Goal: Task Accomplishment & Management: Manage account settings

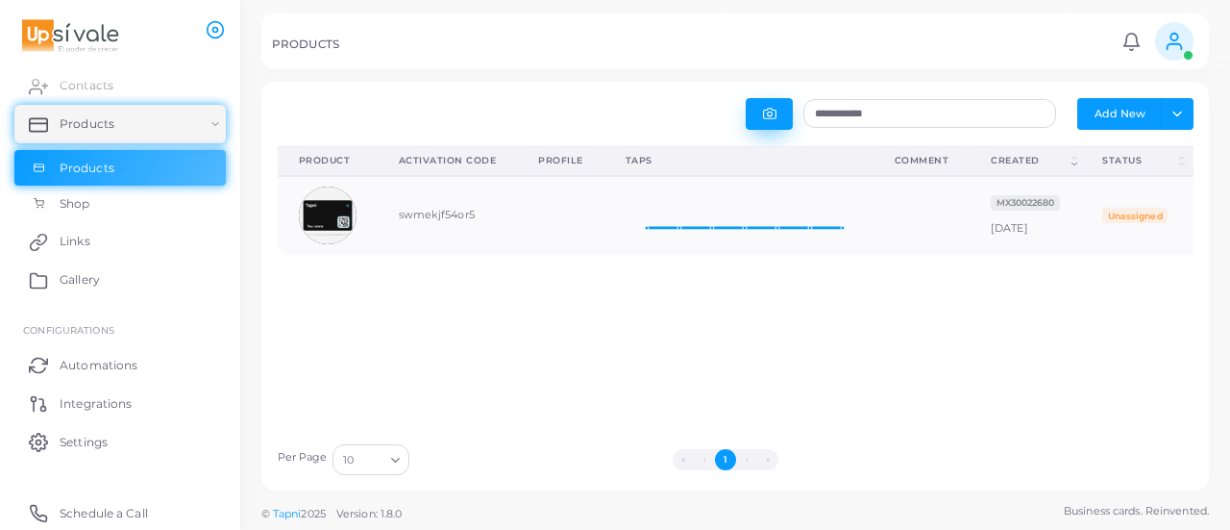
scroll to position [63, 254]
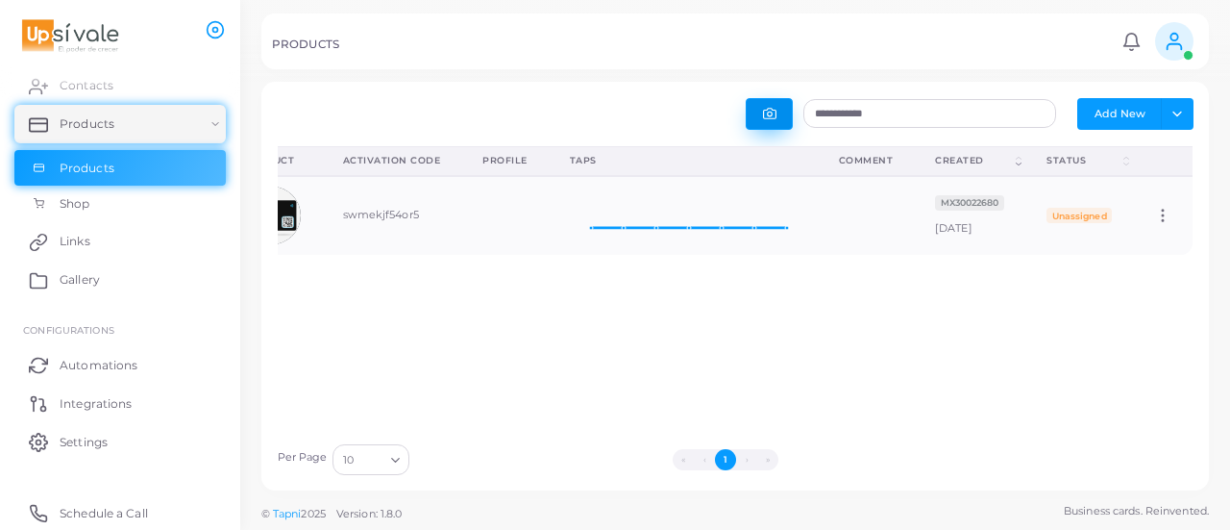
click at [778, 113] on button "button" at bounding box center [769, 114] width 47 height 32
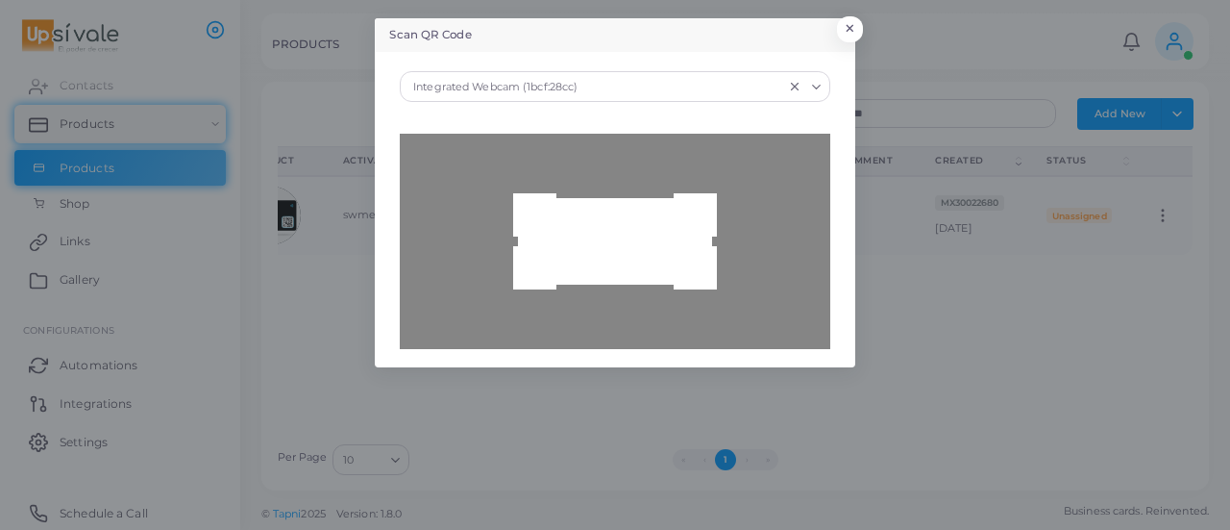
type input "**********"
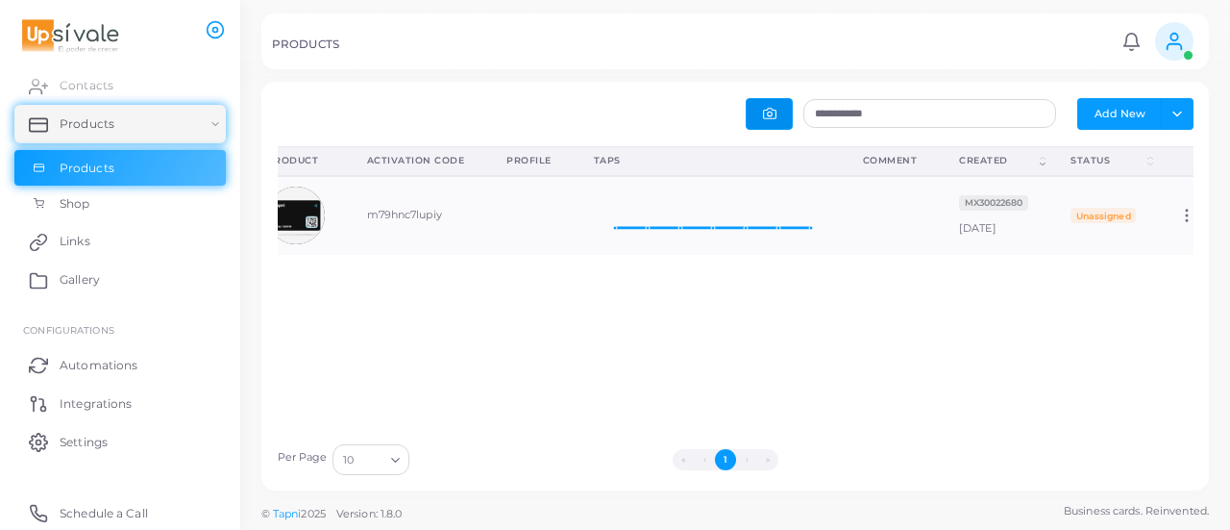
scroll to position [0, 81]
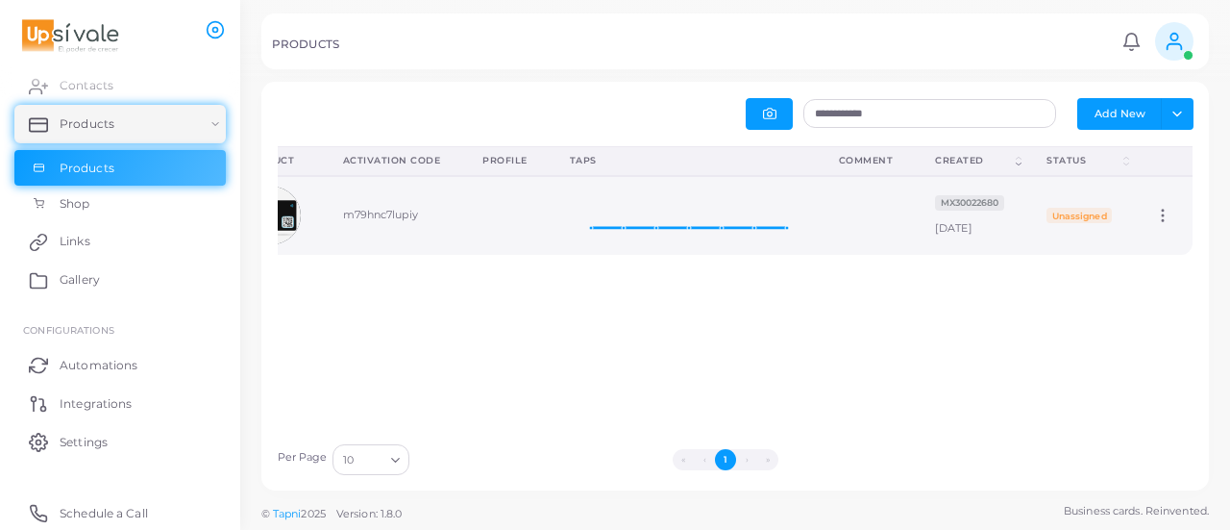
click at [1154, 215] on icon at bounding box center [1162, 215] width 17 height 17
click at [1133, 235] on link "Edit" at bounding box center [1154, 239] width 104 height 26
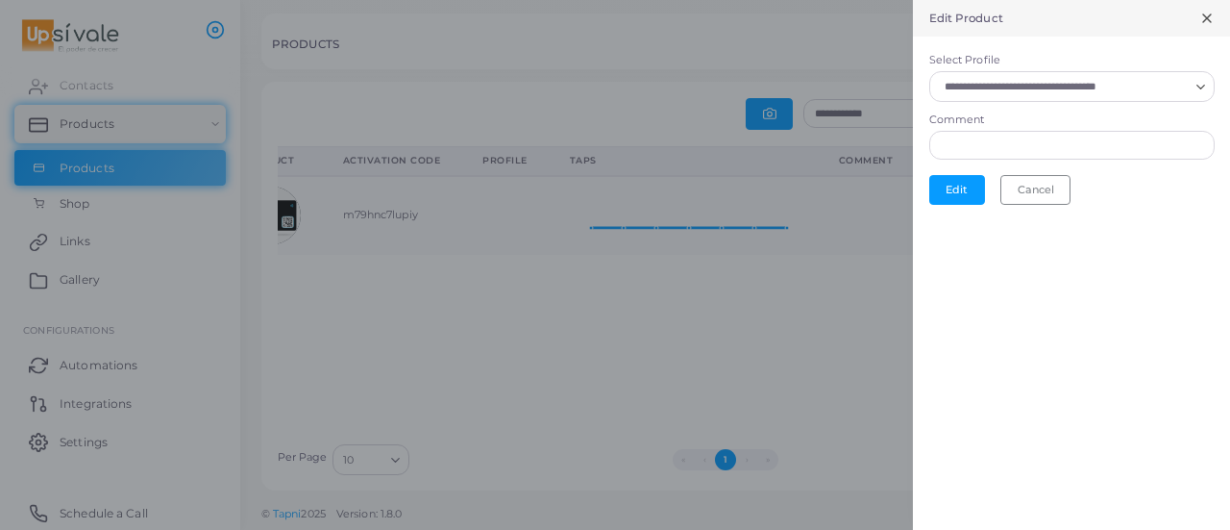
click at [1010, 92] on input "Select Profile" at bounding box center [1063, 86] width 251 height 21
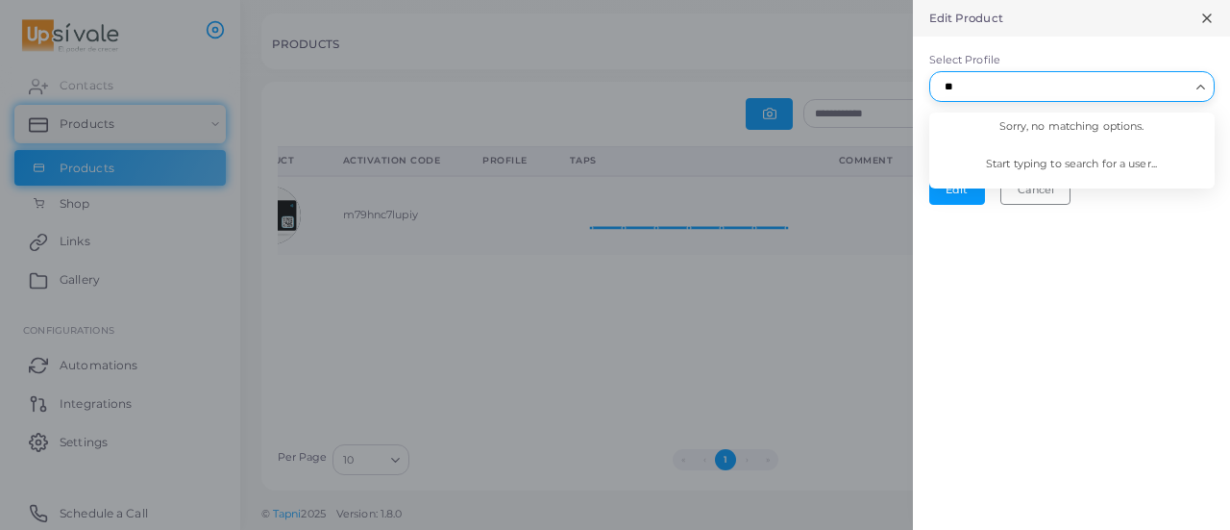
type input "*"
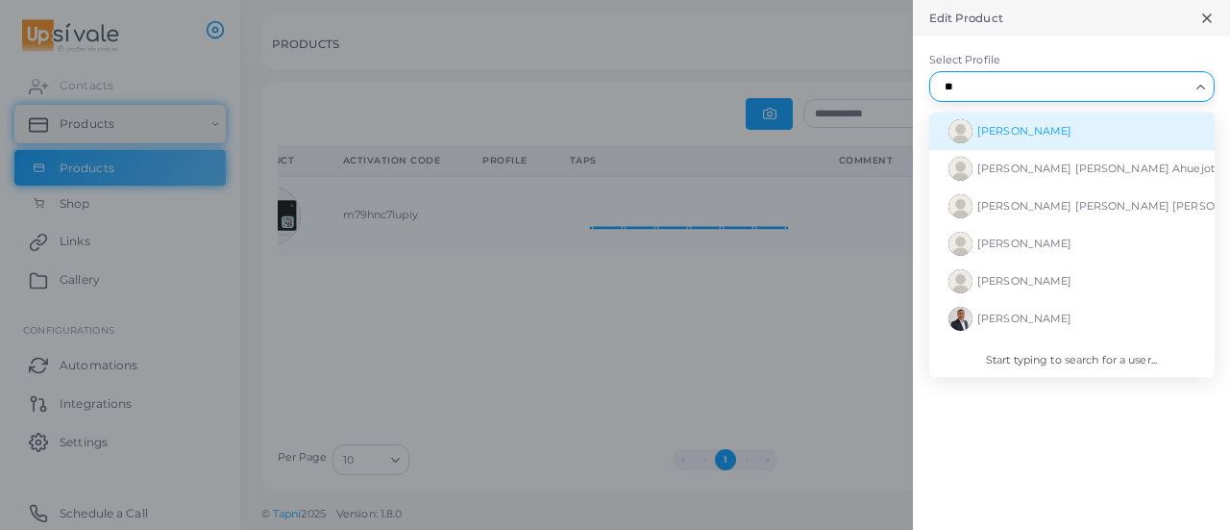
type input "*"
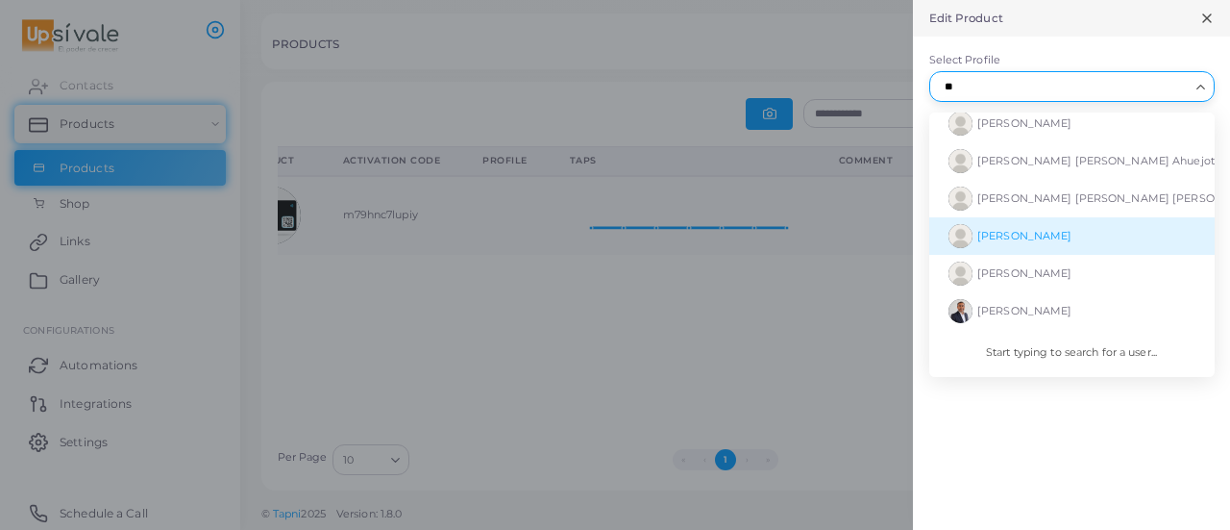
scroll to position [0, 0]
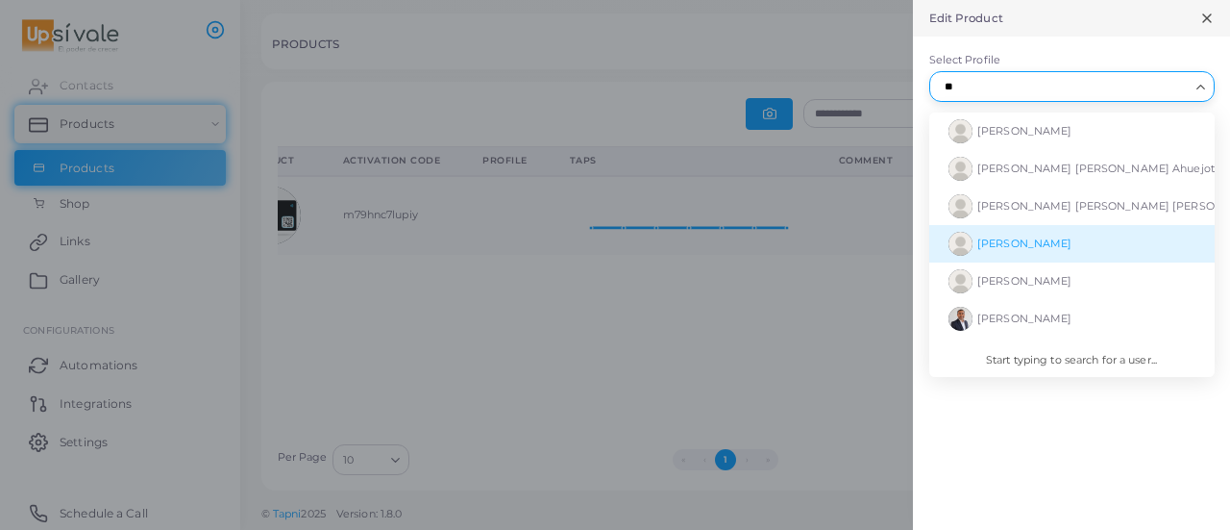
type input "*"
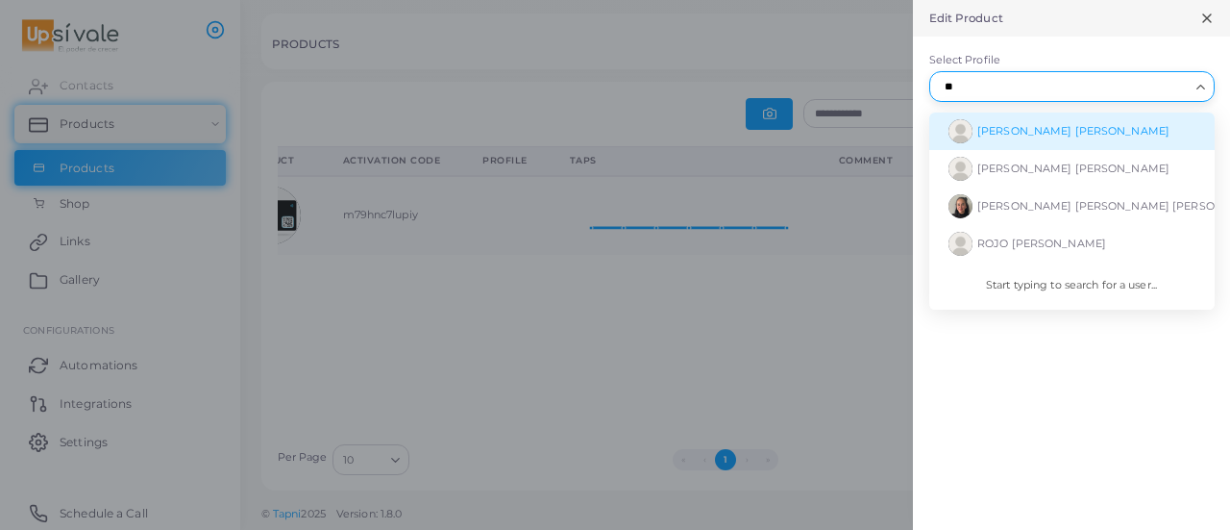
type input "*"
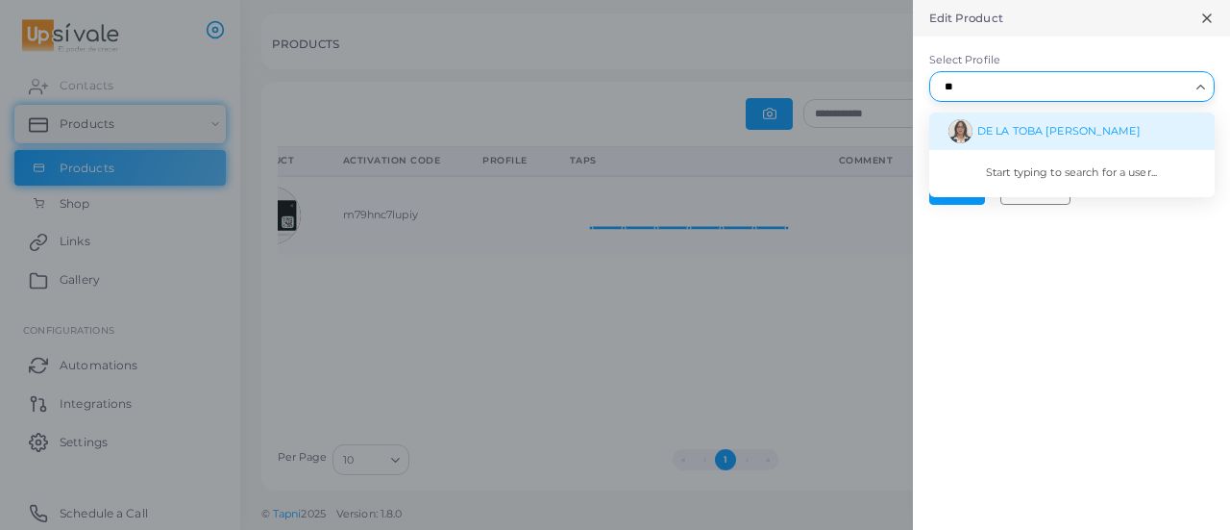
type input "*"
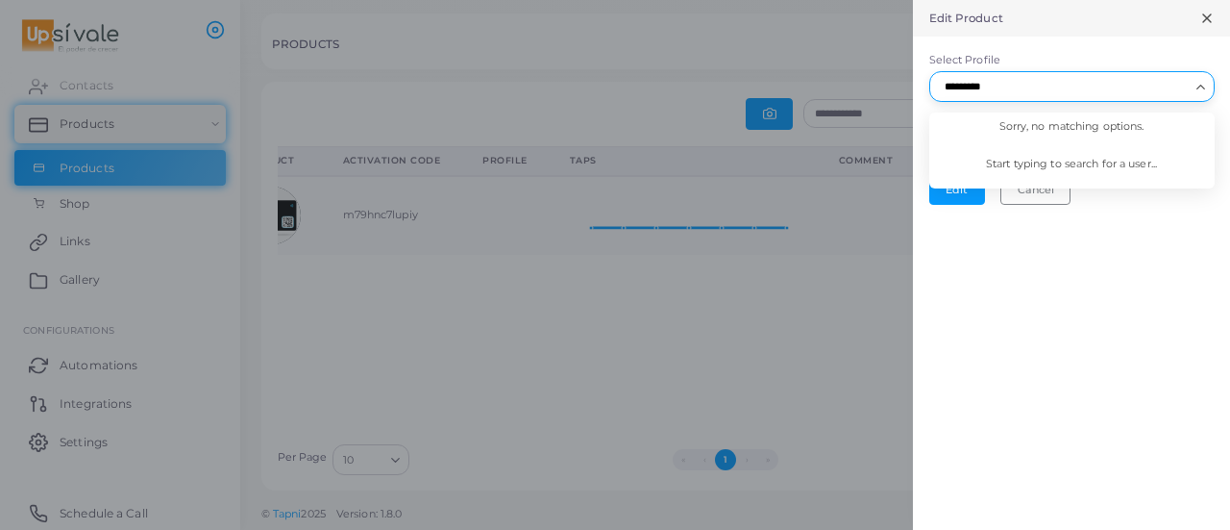
type input "**********"
drag, startPoint x: 1069, startPoint y: 87, endPoint x: 863, endPoint y: 94, distance: 205.8
click at [863, 0] on div "**********" at bounding box center [615, 0] width 1230 height 0
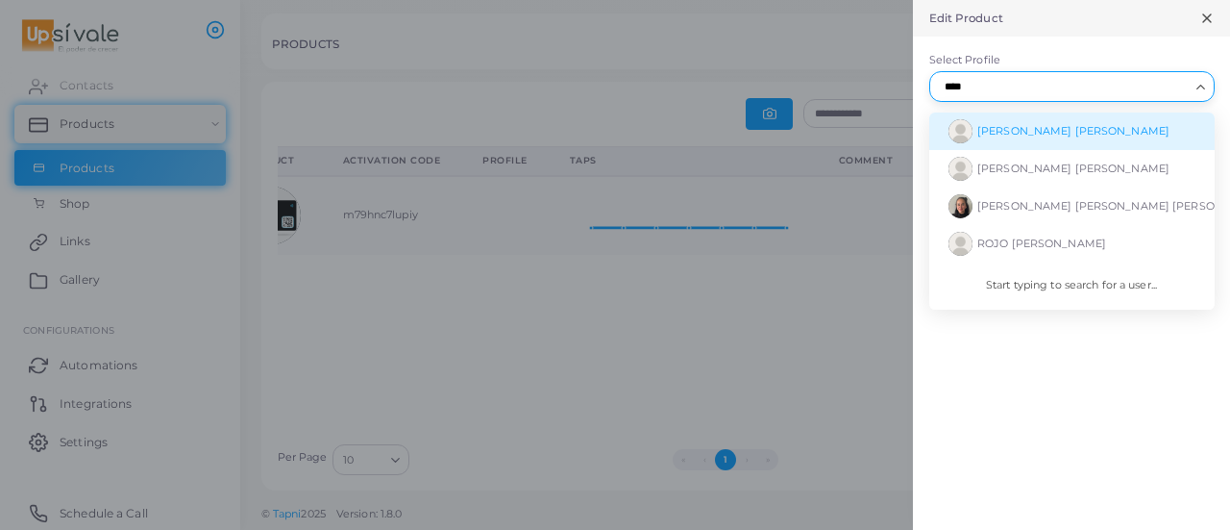
type input "****"
click at [1211, 19] on icon at bounding box center [1207, 18] width 15 height 15
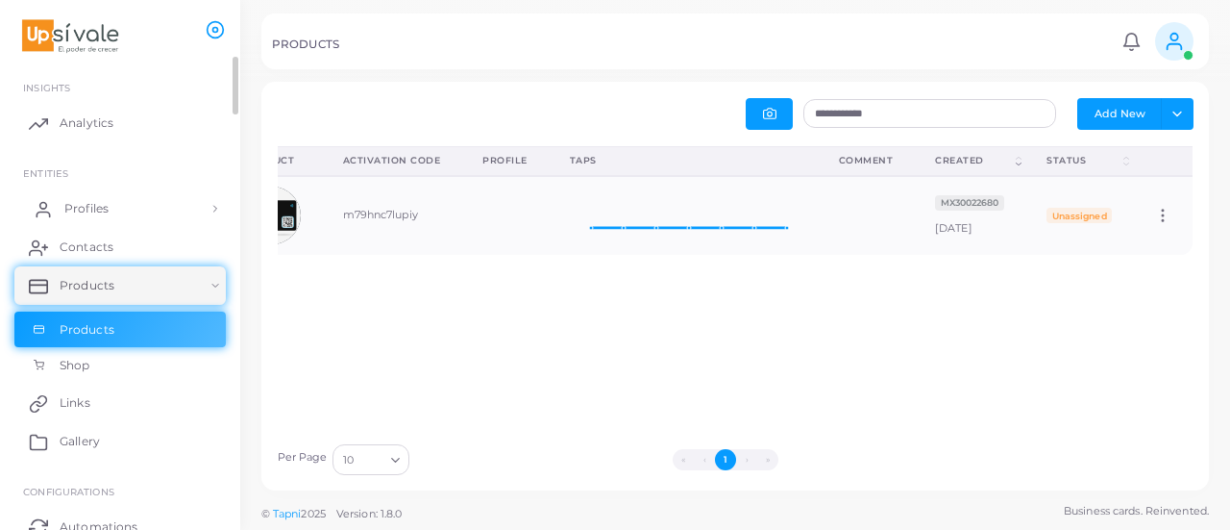
click at [98, 203] on span "Profiles" at bounding box center [86, 208] width 44 height 17
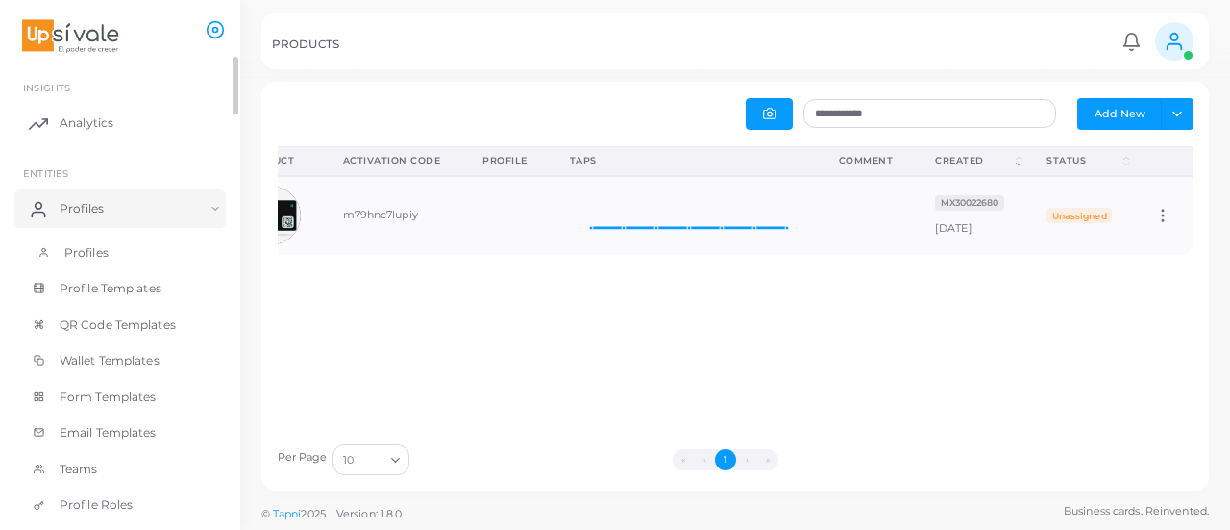
click at [130, 248] on link "Profiles" at bounding box center [119, 253] width 211 height 37
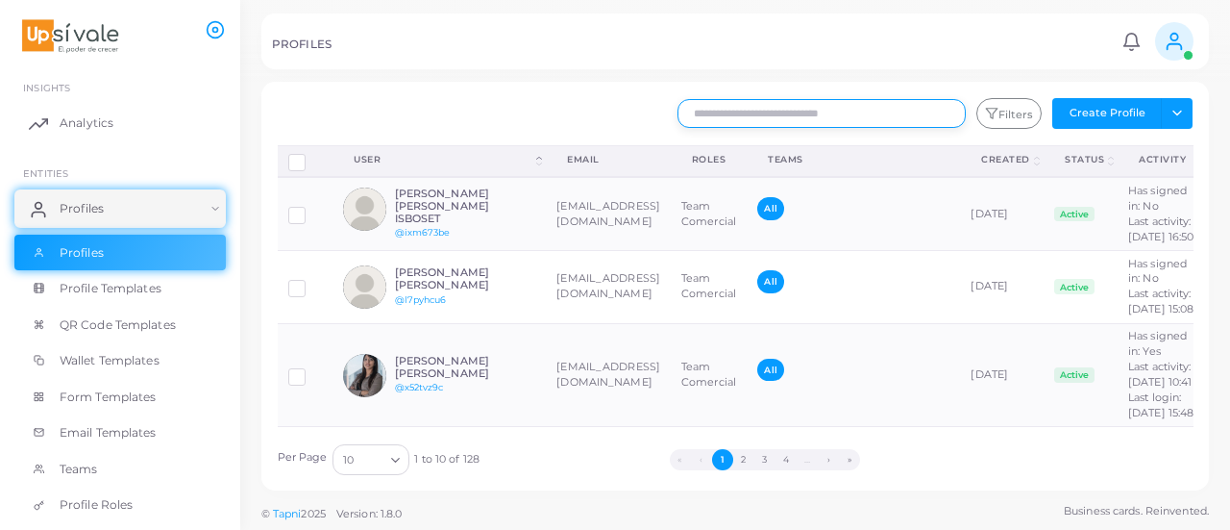
click at [756, 112] on input "text" at bounding box center [822, 113] width 288 height 29
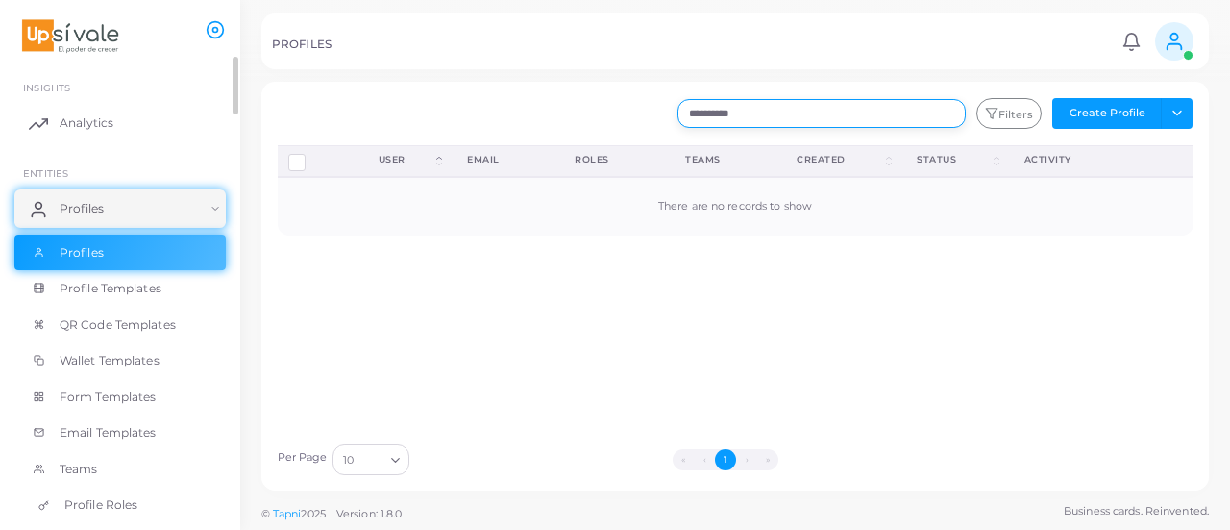
scroll to position [96, 0]
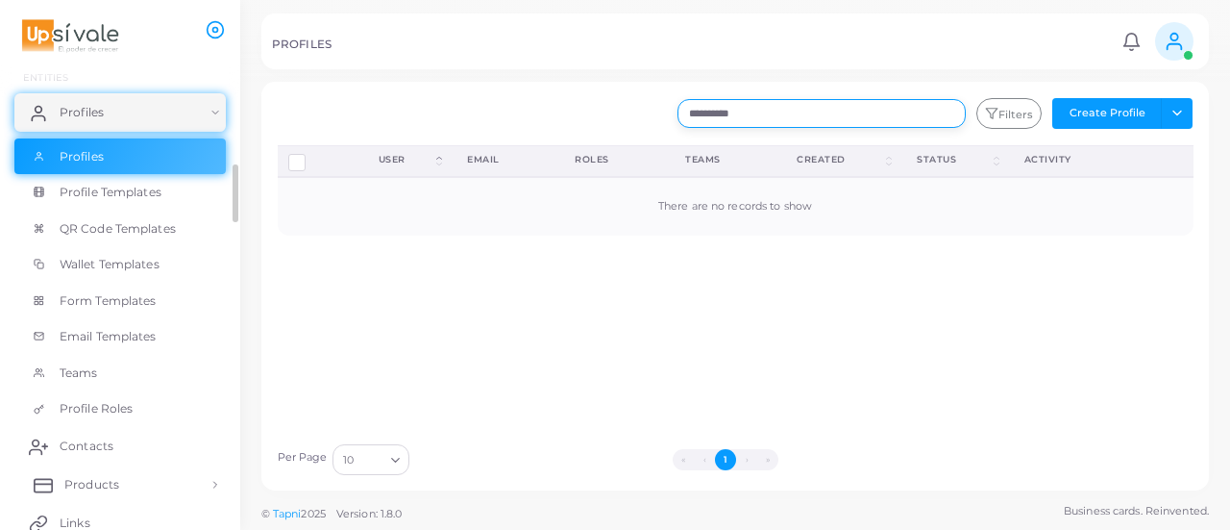
type input "**********"
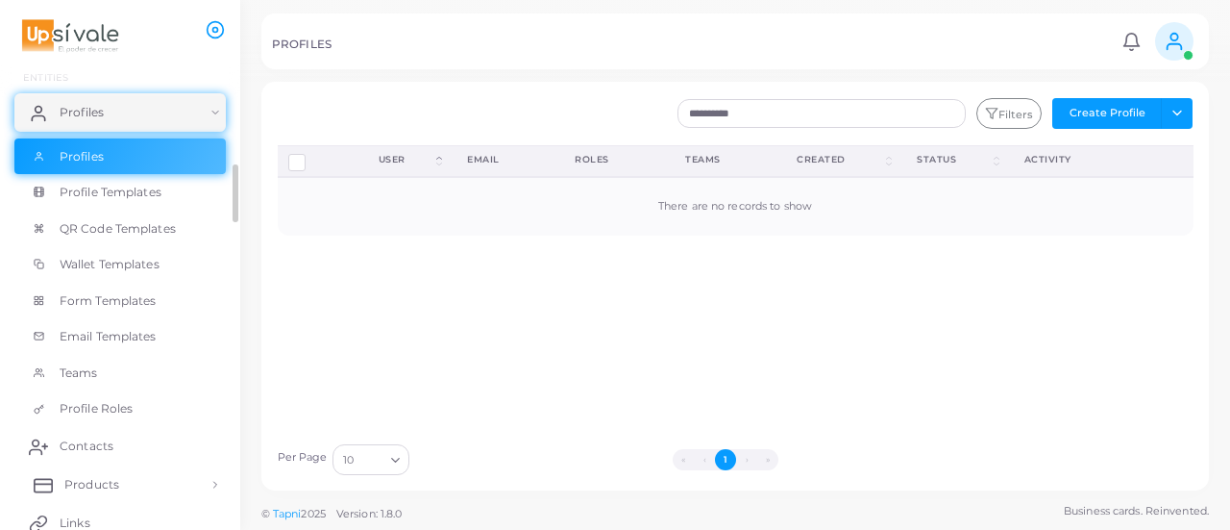
click at [104, 479] on span "Products" at bounding box center [91, 484] width 55 height 17
click at [104, 482] on span "Products" at bounding box center [91, 484] width 55 height 17
click at [126, 483] on link "Products" at bounding box center [119, 484] width 211 height 38
click at [86, 145] on link "Profiles" at bounding box center [119, 156] width 211 height 37
click at [91, 122] on link "Profiles" at bounding box center [119, 112] width 211 height 38
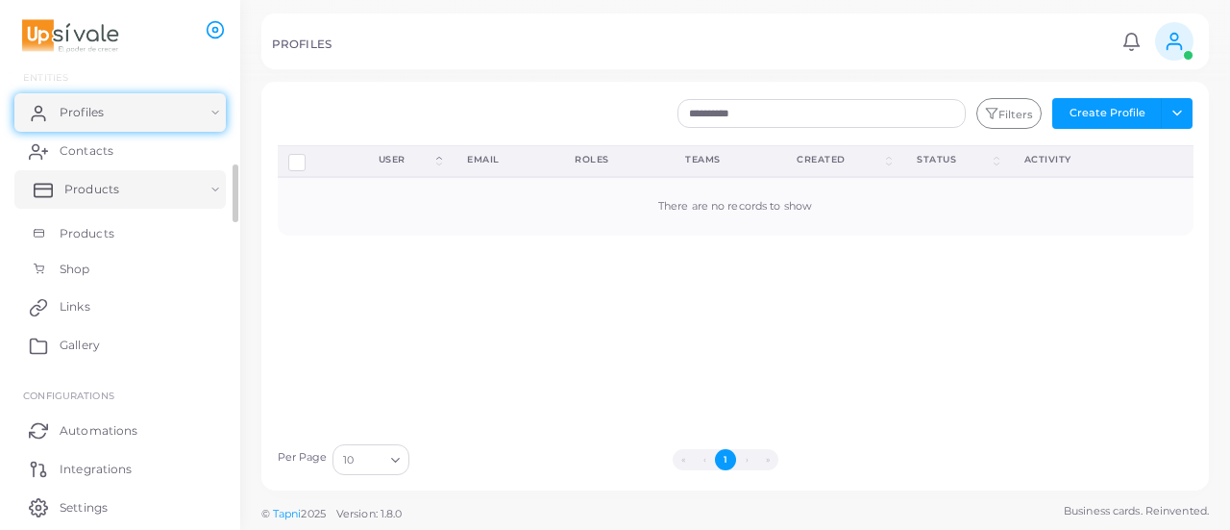
click at [93, 187] on span "Products" at bounding box center [91, 189] width 55 height 17
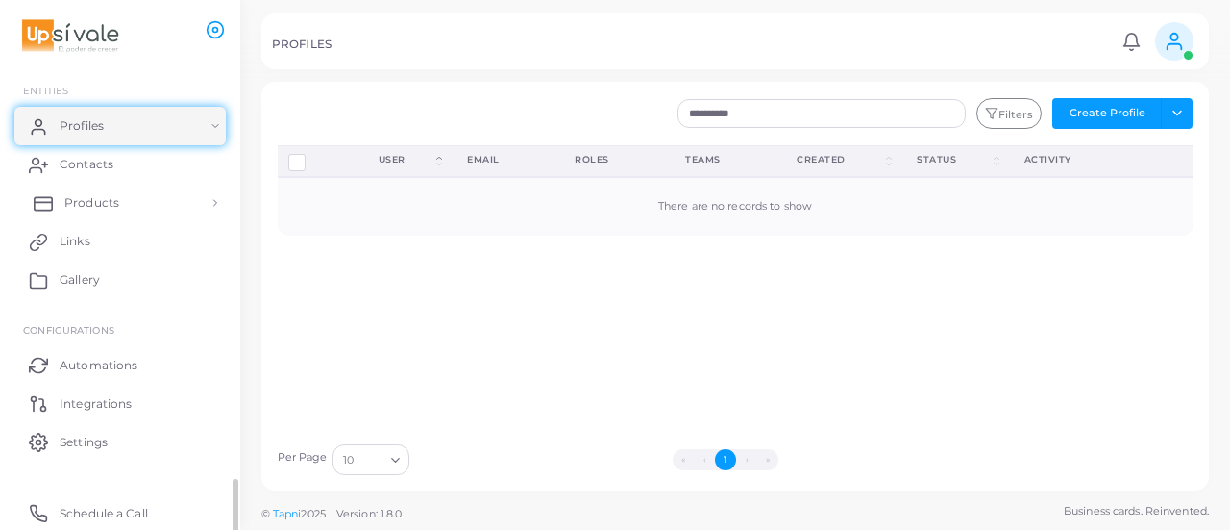
scroll to position [83, 0]
click at [131, 205] on link "Products" at bounding box center [119, 203] width 211 height 38
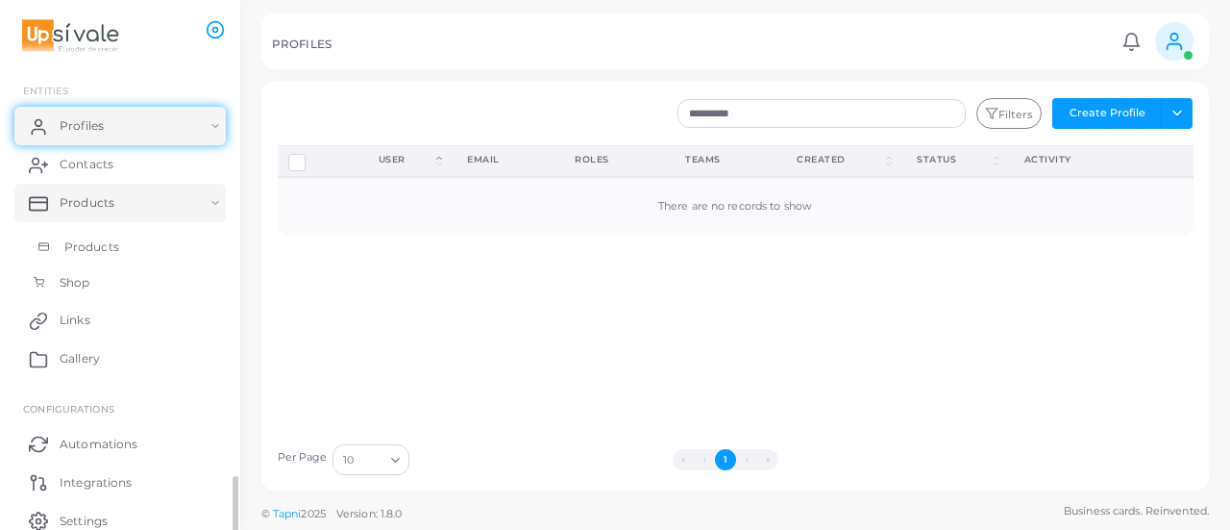
click at [119, 231] on link "Products" at bounding box center [119, 247] width 211 height 37
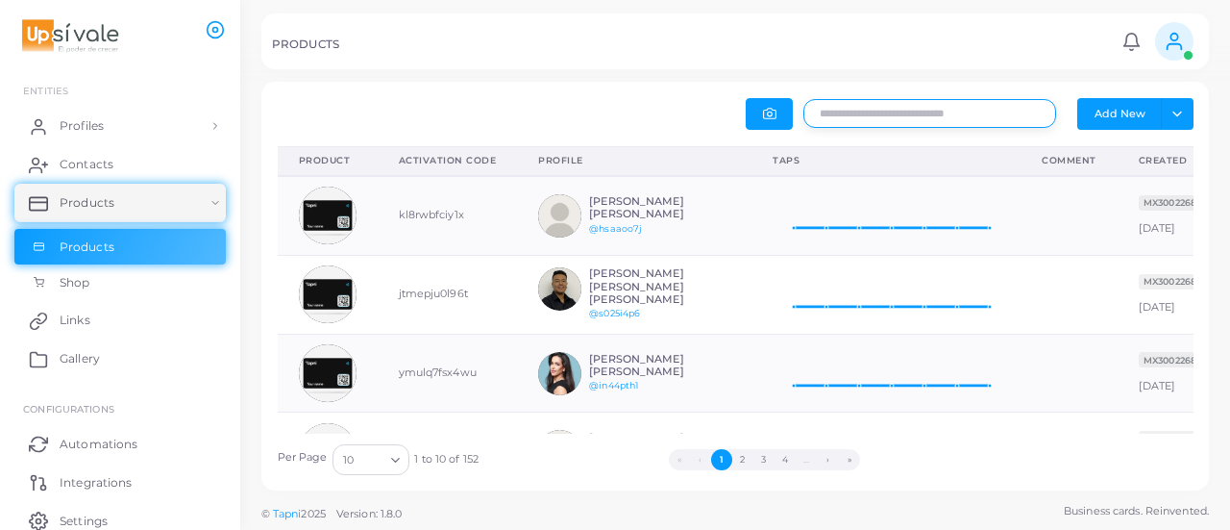
click at [906, 110] on input "text" at bounding box center [930, 113] width 253 height 29
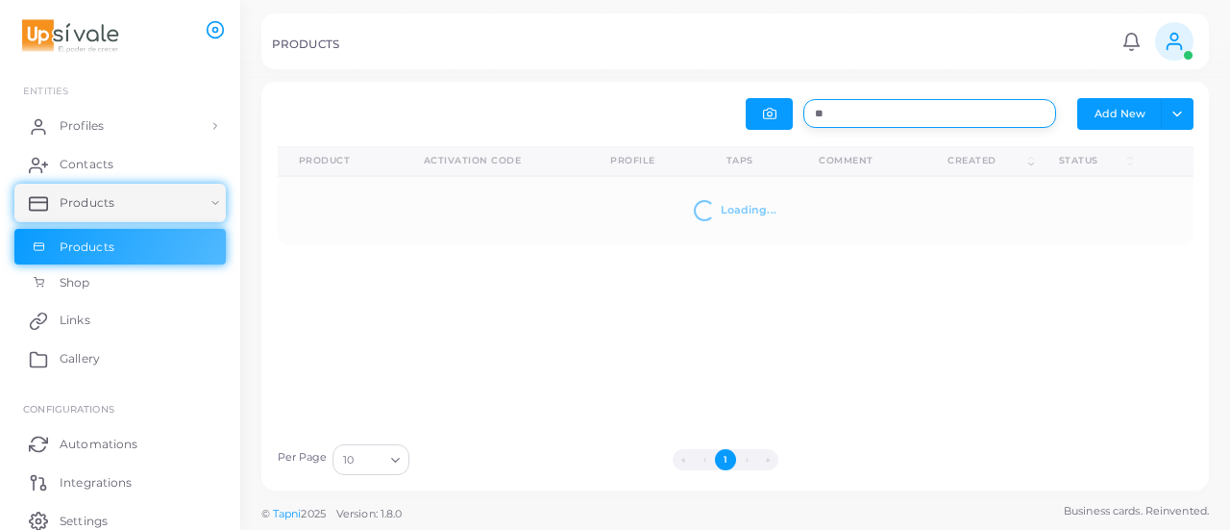
type input "*"
